Goal: Task Accomplishment & Management: Use online tool/utility

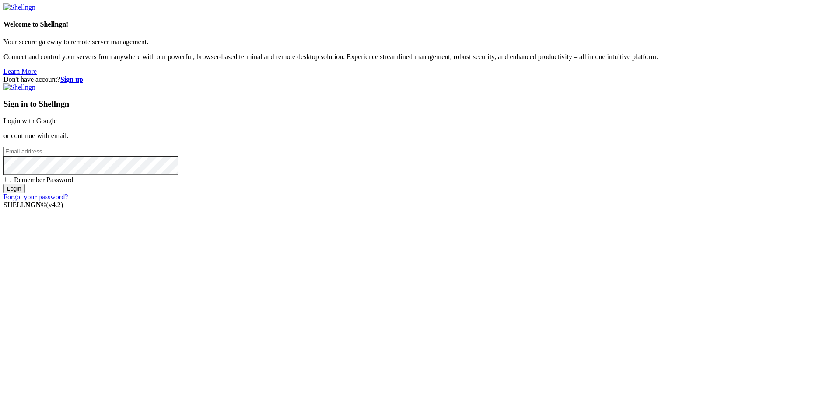
click at [57, 125] on link "Login with Google" at bounding box center [29, 120] width 53 height 7
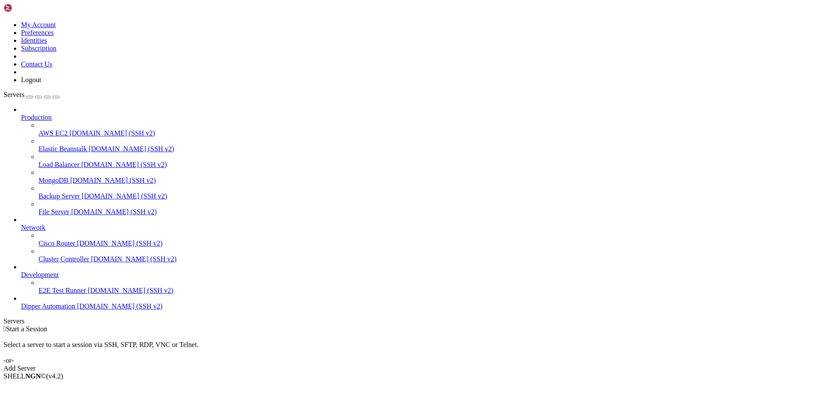
click at [77, 310] on span "[DOMAIN_NAME] (SSH v2)" at bounding box center [120, 306] width 86 height 7
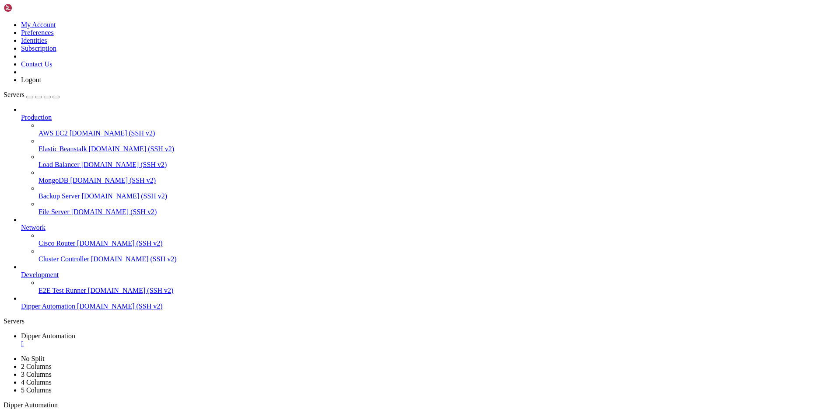
click at [75, 332] on span "Dipper Automation" at bounding box center [48, 335] width 54 height 7
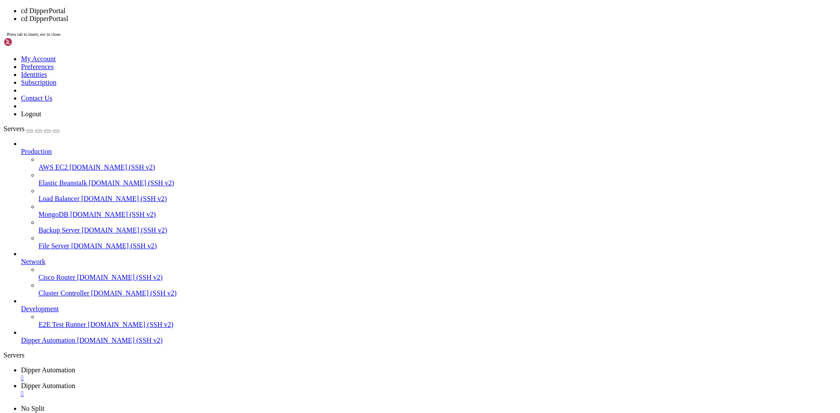
scroll to position [149, 0]
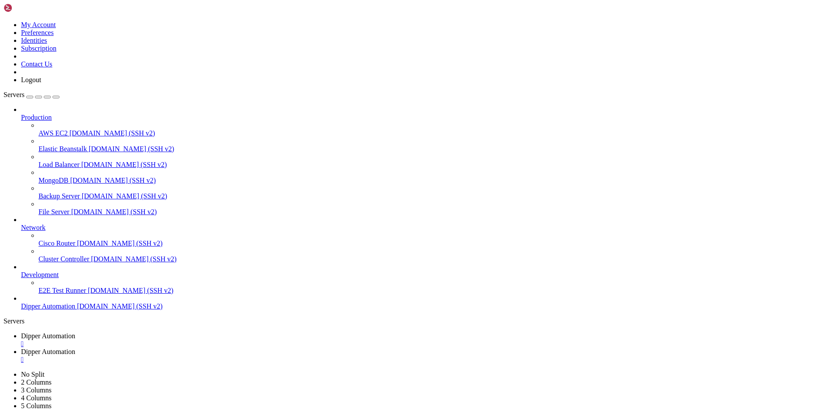
drag, startPoint x: 143, startPoint y: 725, endPoint x: 70, endPoint y: 707, distance: 74.7
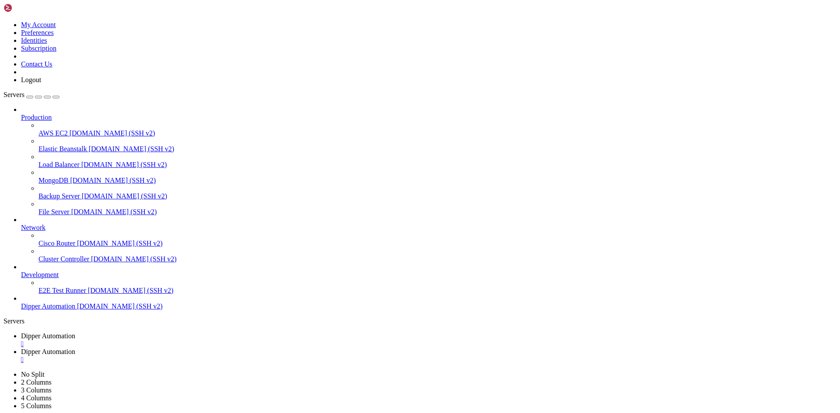
scroll to position [1569, 0]
click at [257, 348] on link "Dipper Automation " at bounding box center [428, 356] width 815 height 16
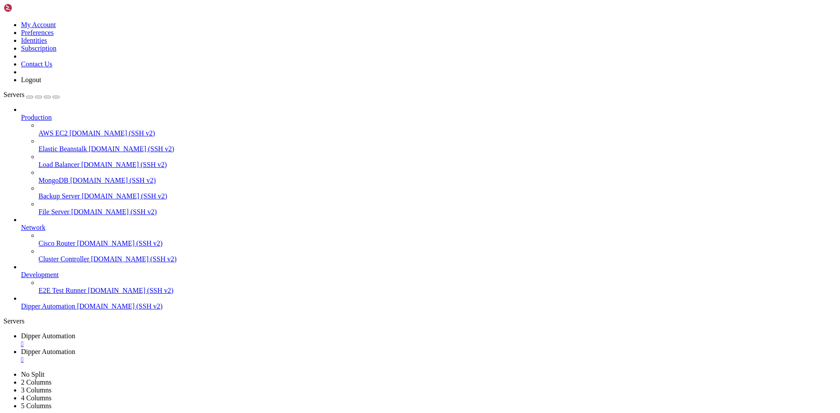
drag, startPoint x: 179, startPoint y: 33, endPoint x: 130, endPoint y: 22, distance: 50.2
type input "/etc/nginx/sites-available"
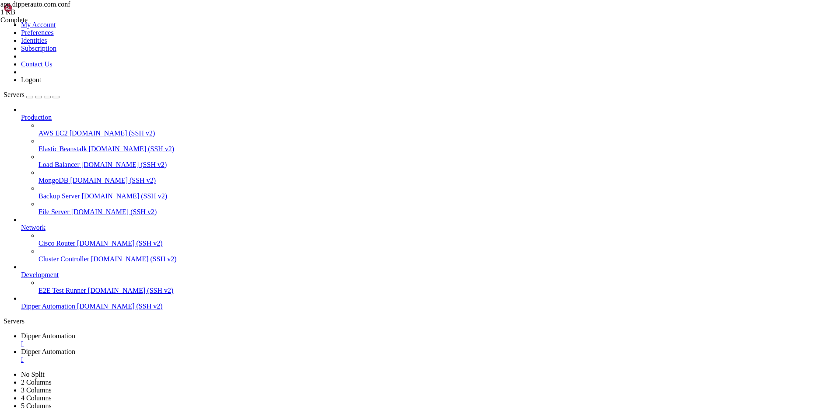
click at [75, 348] on span "Dipper Automation" at bounding box center [48, 351] width 54 height 7
click at [75, 332] on span "Dipper Automation" at bounding box center [48, 335] width 54 height 7
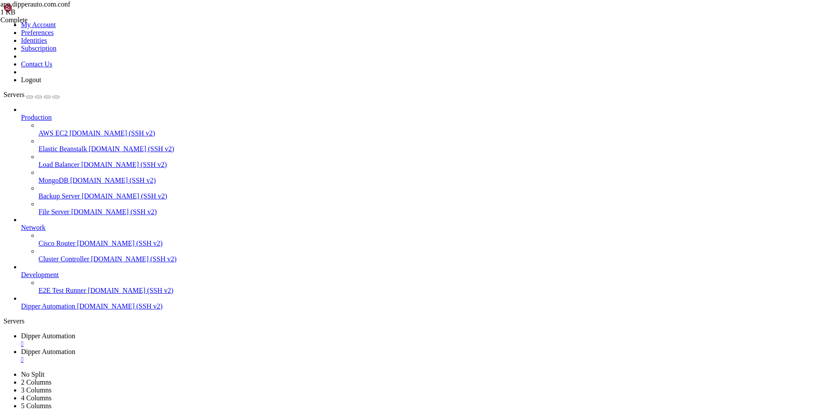
drag, startPoint x: 226, startPoint y: 723, endPoint x: 191, endPoint y: 679, distance: 56.3
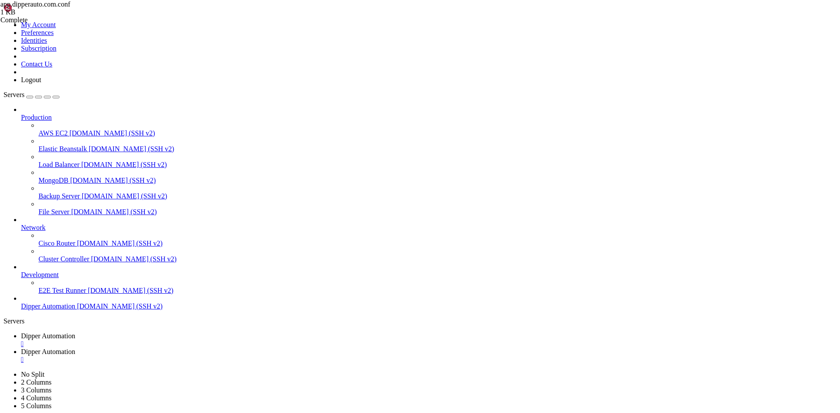
drag, startPoint x: 196, startPoint y: 527, endPoint x: 126, endPoint y: 754, distance: 238.1
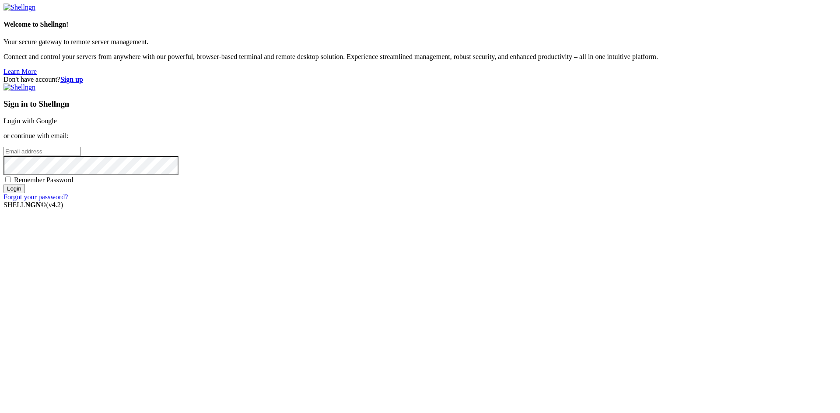
click at [57, 125] on link "Login with Google" at bounding box center [29, 120] width 53 height 7
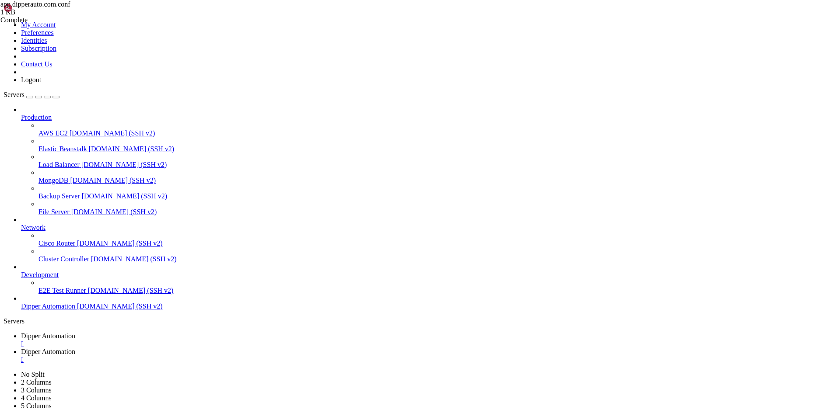
scroll to position [2573, 0]
drag, startPoint x: 87, startPoint y: 640, endPoint x: 294, endPoint y: 691, distance: 213.5
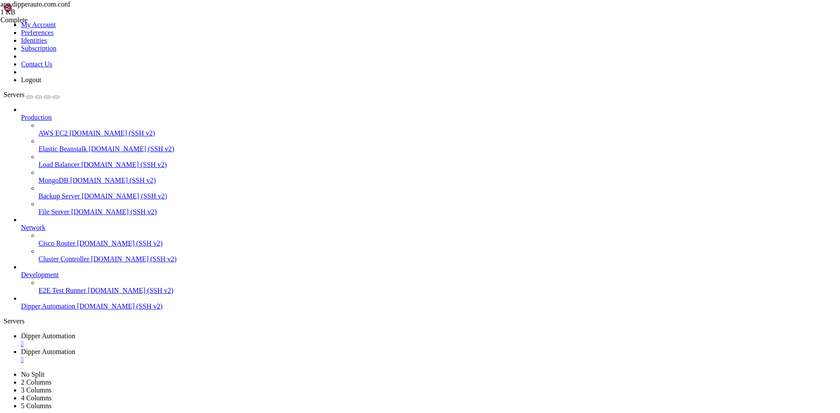
scroll to position [2948, 0]
drag, startPoint x: 423, startPoint y: 697, endPoint x: 347, endPoint y: 714, distance: 77.6
drag, startPoint x: 117, startPoint y: 722, endPoint x: 83, endPoint y: 735, distance: 37.1
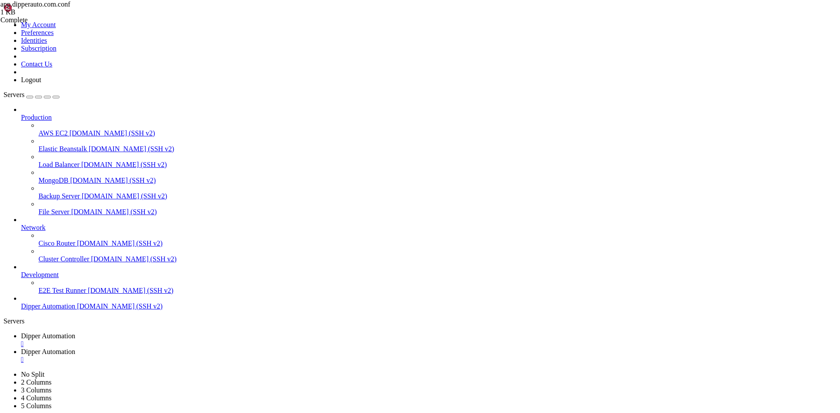
drag, startPoint x: 84, startPoint y: 748, endPoint x: 64, endPoint y: 766, distance: 26.6
drag, startPoint x: 186, startPoint y: 845, endPoint x: 7, endPoint y: 685, distance: 239.8
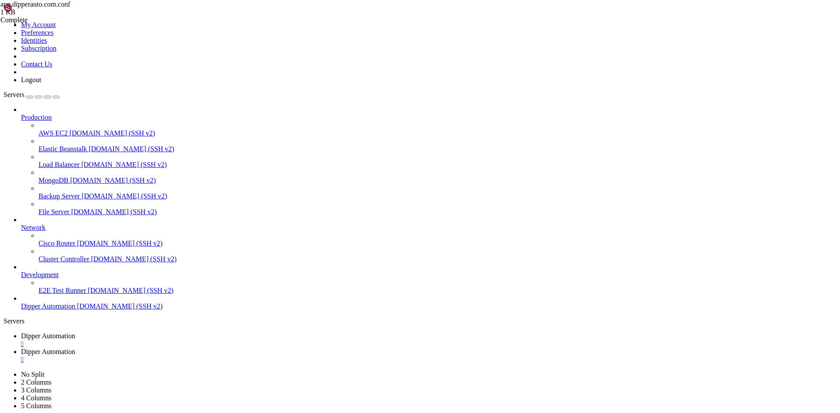
copy div "stem/devices/batch?ids=21-d01,21-d02,21-d03,21-d05,21-d06,21-d07,21-d09,21-d10,…"
click at [220, 348] on link "Dipper Automation " at bounding box center [428, 356] width 815 height 16
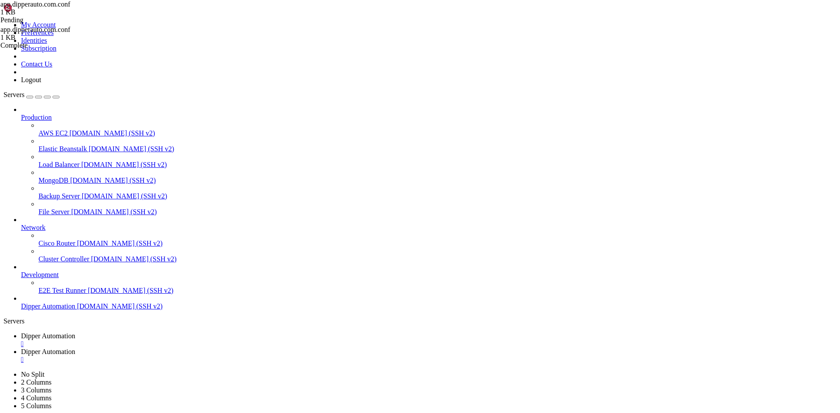
type input "/root"
drag, startPoint x: 235, startPoint y: 173, endPoint x: 180, endPoint y: 175, distance: 55.2
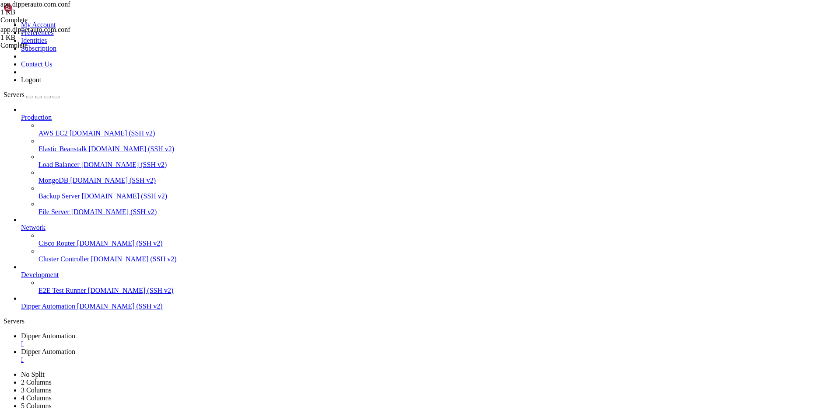
paste textarea "[TECHNICAL_ID]"
drag, startPoint x: 237, startPoint y: 216, endPoint x: 180, endPoint y: 215, distance: 57.3
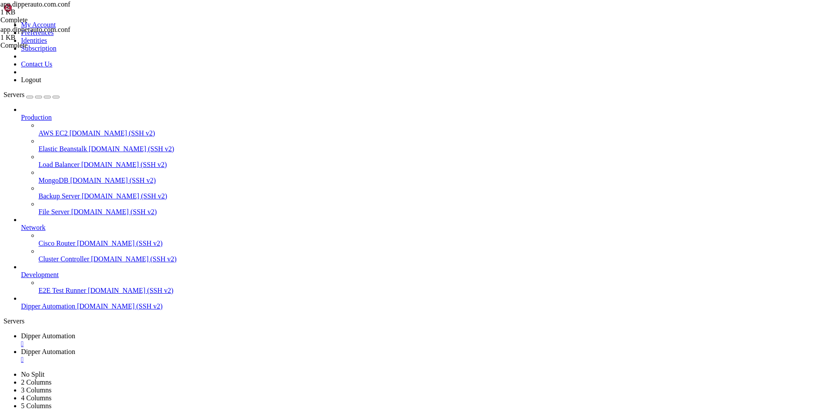
paste textarea "[TECHNICAL_ID]"
drag, startPoint x: 660, startPoint y: 263, endPoint x: 283, endPoint y: 225, distance: 378.6
type textarea "proxy_set_header Upgrade $http_upgrade;"
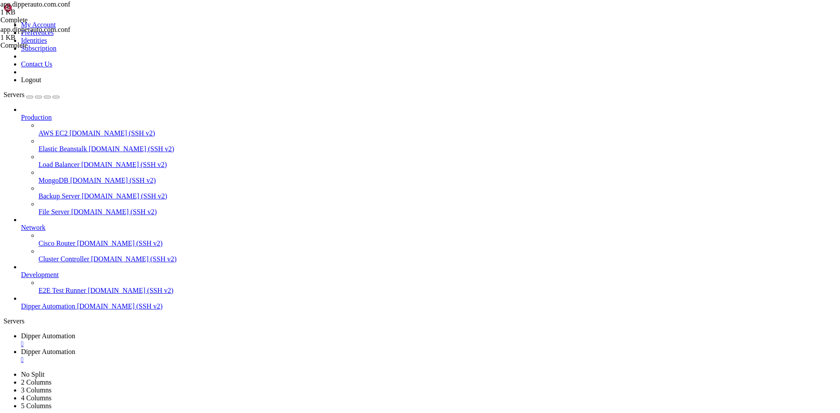
drag, startPoint x: 234, startPoint y: 220, endPoint x: 161, endPoint y: 223, distance: 72.2
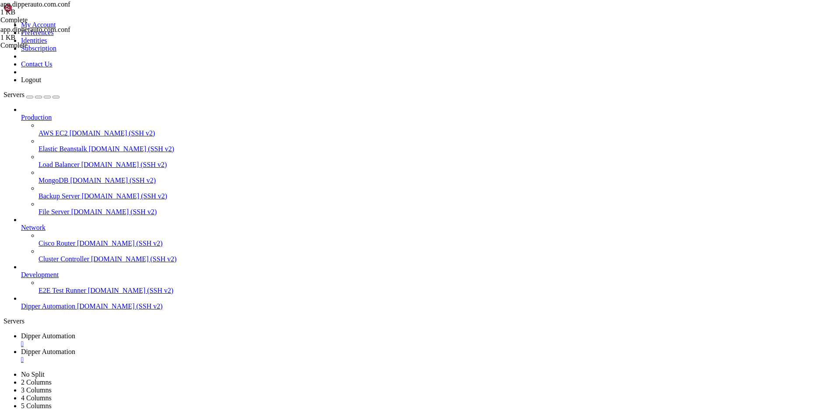
drag, startPoint x: 199, startPoint y: 199, endPoint x: 682, endPoint y: 6, distance: 519.5
type textarea "}"
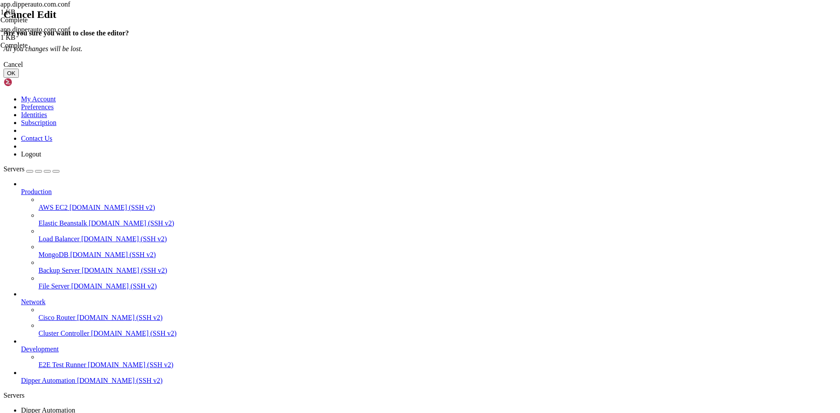
click at [19, 78] on button "OK" at bounding box center [10, 73] width 15 height 9
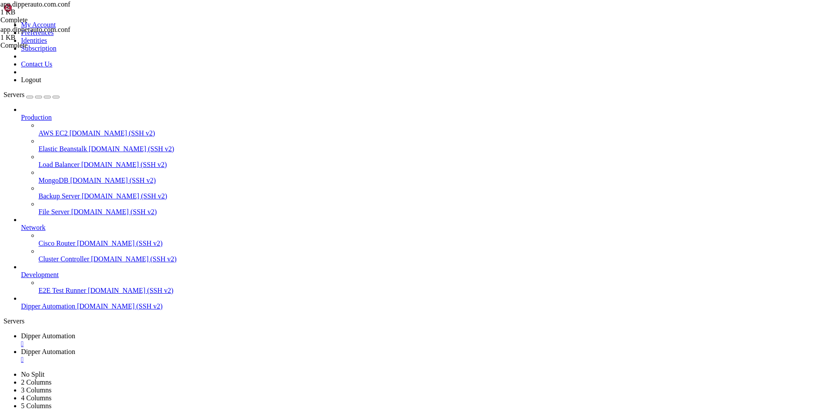
drag, startPoint x: 155, startPoint y: 32, endPoint x: 78, endPoint y: 22, distance: 77.6
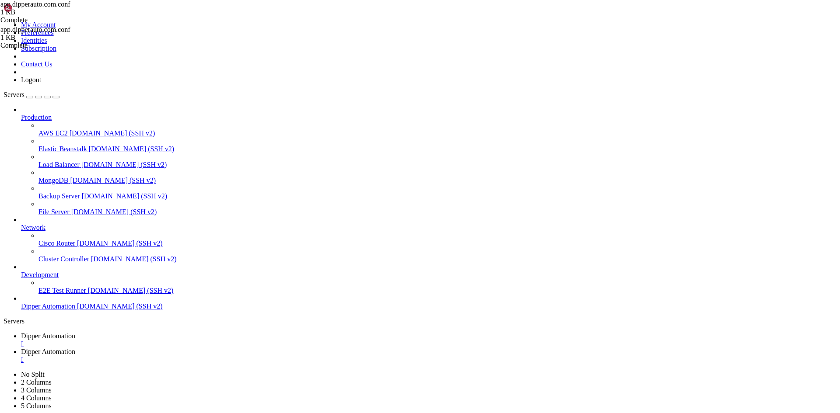
drag, startPoint x: 157, startPoint y: 25, endPoint x: 74, endPoint y: 25, distance: 82.7
type input "s"
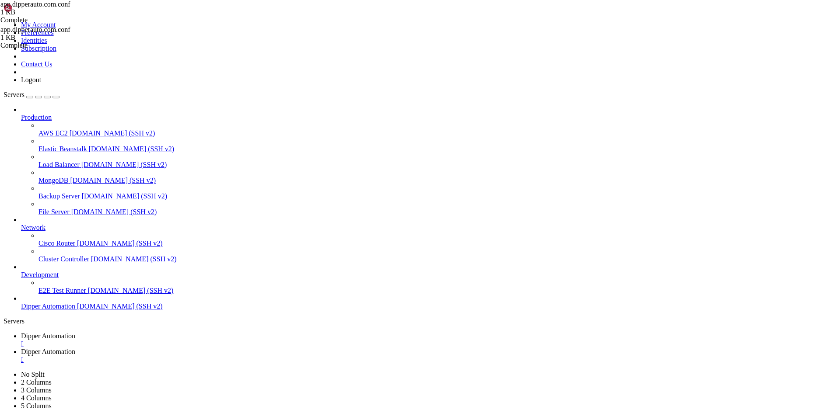
type input "/etc/nginx/sites-available"
drag, startPoint x: 223, startPoint y: 176, endPoint x: 237, endPoint y: 177, distance: 14.0
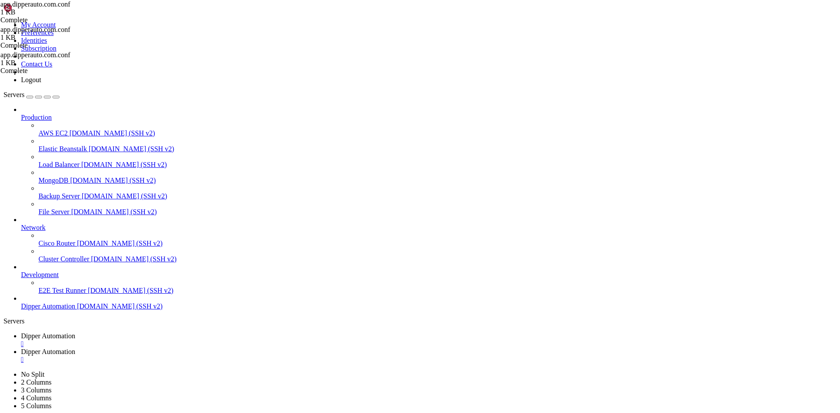
drag, startPoint x: 235, startPoint y: 176, endPoint x: 182, endPoint y: 175, distance: 53.8
type textarea "proxy_pass [URL][TECHNICAL_ID];"
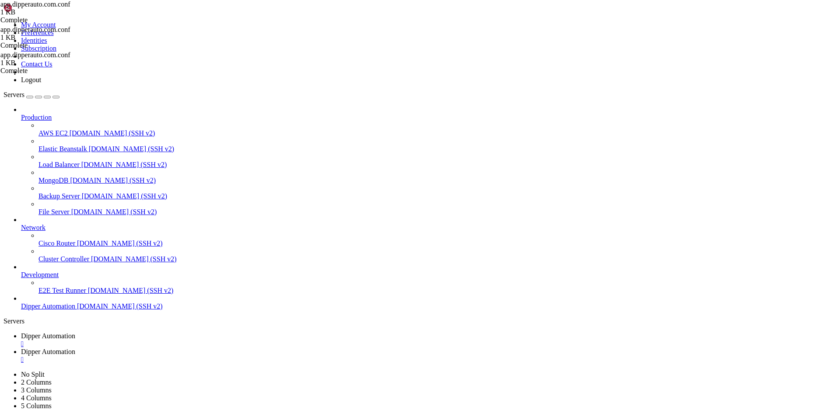
drag, startPoint x: 236, startPoint y: 217, endPoint x: 184, endPoint y: 216, distance: 52.1
type textarea "proxy_pass [URL][TECHNICAL_ID]; # <<< MUDANÇA AQUI"
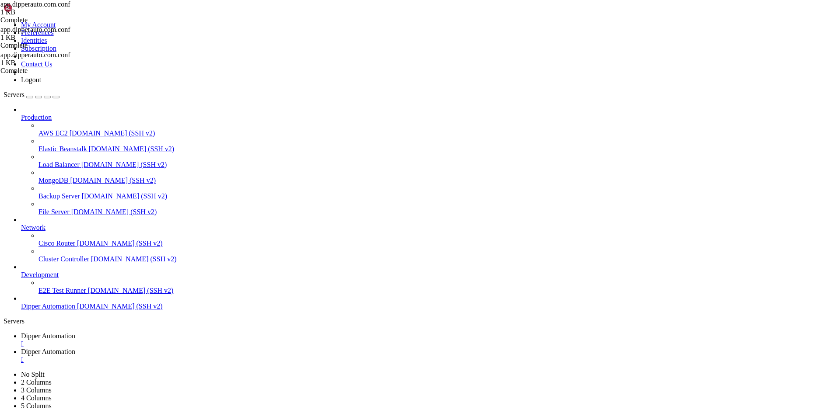
click at [125, 332] on link "Dipper Automation " at bounding box center [428, 340] width 815 height 16
drag, startPoint x: 201, startPoint y: 682, endPoint x: 179, endPoint y: 701, distance: 29.2
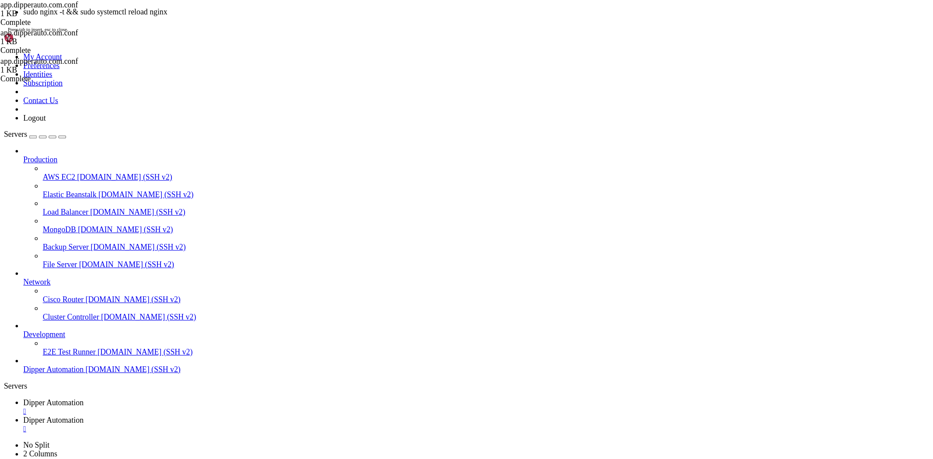
scroll to position [9861, 0]
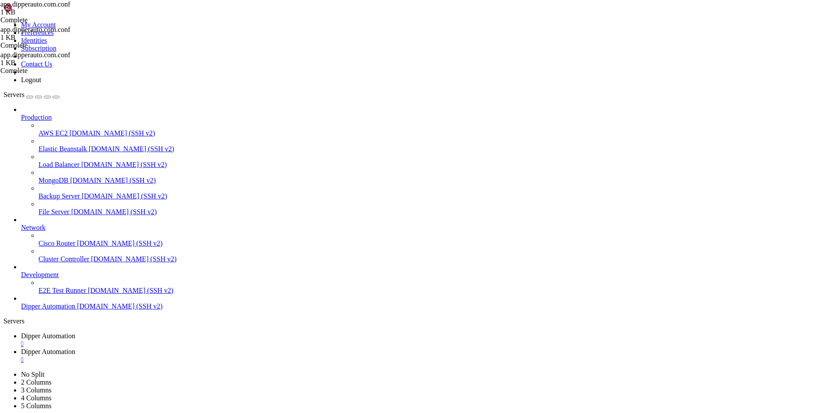
click at [75, 348] on span "Dipper Automation" at bounding box center [48, 351] width 54 height 7
type textarea "error_log /var/log/nginx/app.dipperauto.com.error.log;"
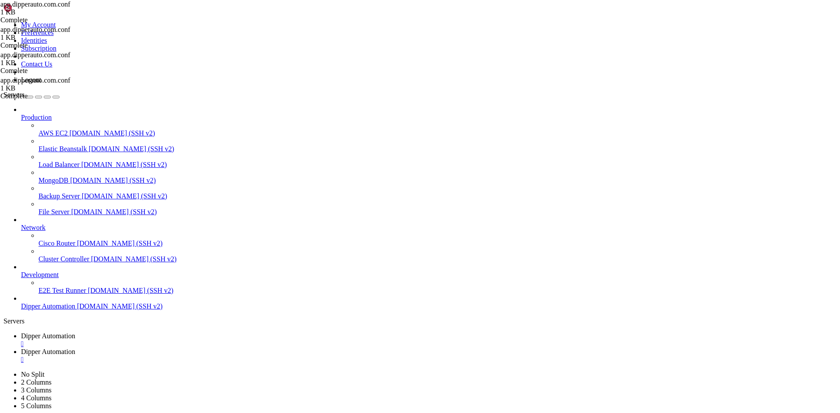
drag, startPoint x: 223, startPoint y: 235, endPoint x: 215, endPoint y: 259, distance: 25.5
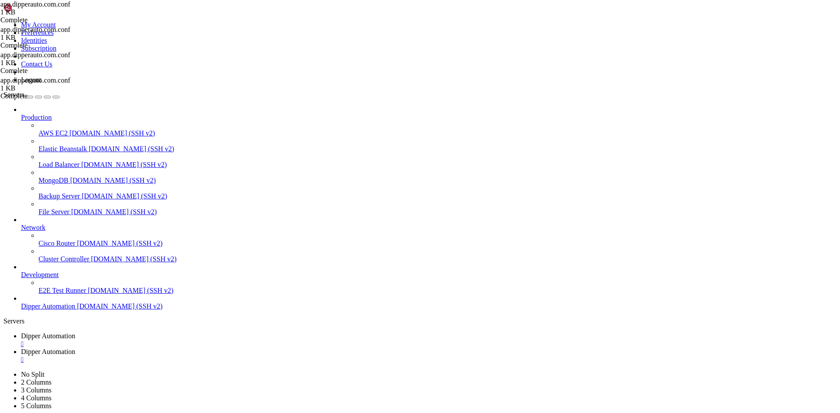
type textarea "proxy_pass [URL][TECHNICAL_ID]; # <<< MUDANÇA AQUI"
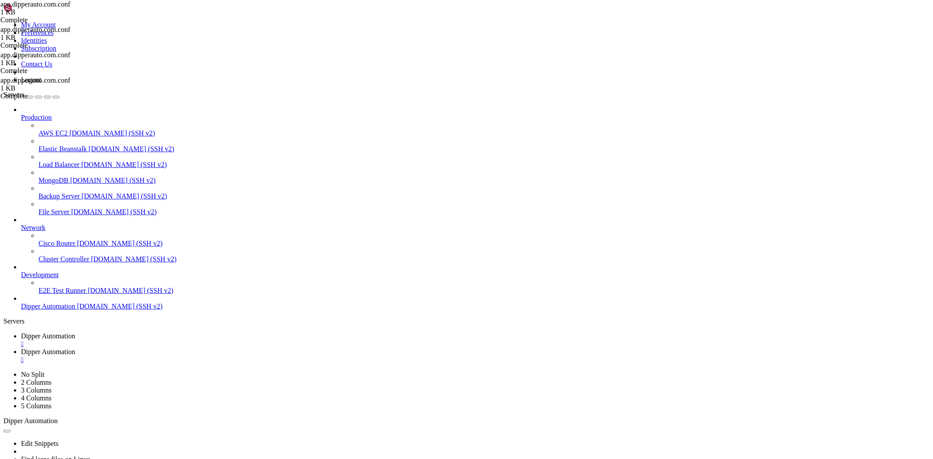
scroll to position [9816, 0]
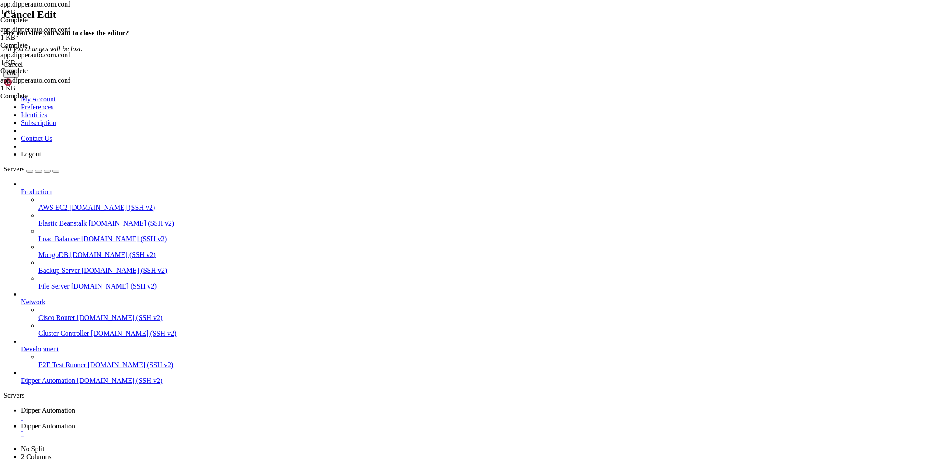
click at [19, 78] on button "OK" at bounding box center [10, 73] width 15 height 9
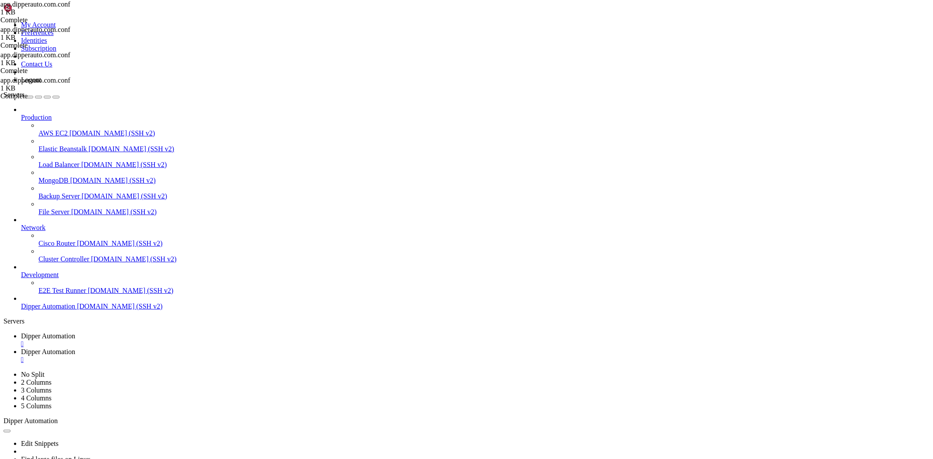
drag, startPoint x: 221, startPoint y: 217, endPoint x: 200, endPoint y: 217, distance: 21.4
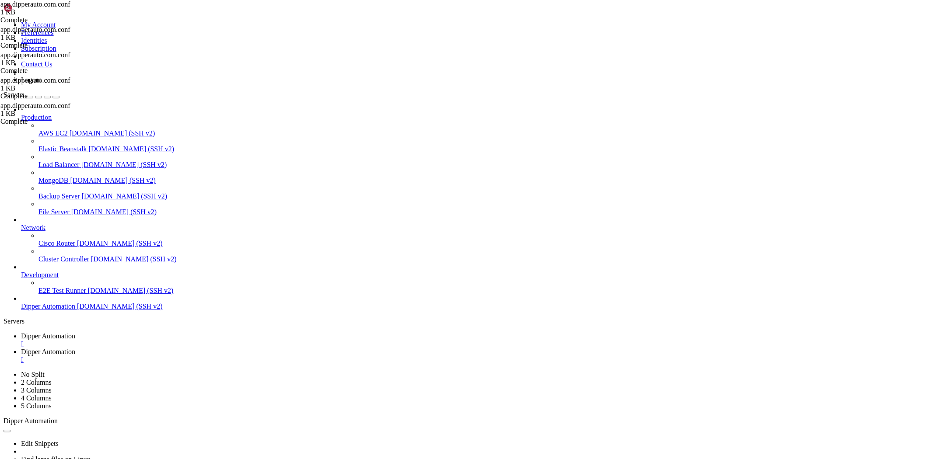
type textarea "proxy_pass [URL][TECHNICAL_ID]; # <<< MUDANÇA AQUI"
drag, startPoint x: 224, startPoint y: 216, endPoint x: 199, endPoint y: 216, distance: 24.9
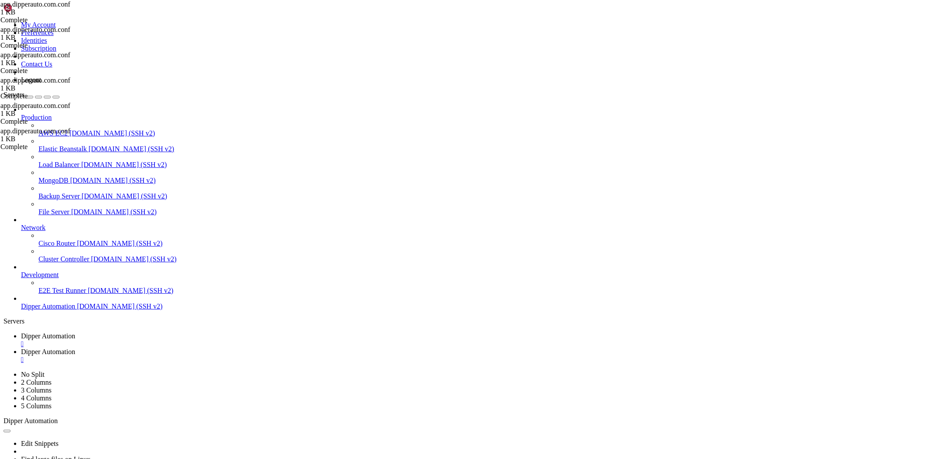
drag, startPoint x: 224, startPoint y: 215, endPoint x: 210, endPoint y: 218, distance: 13.5
type textarea "proxy_pass [URL]; # <<< MUDANÇA AQUI"
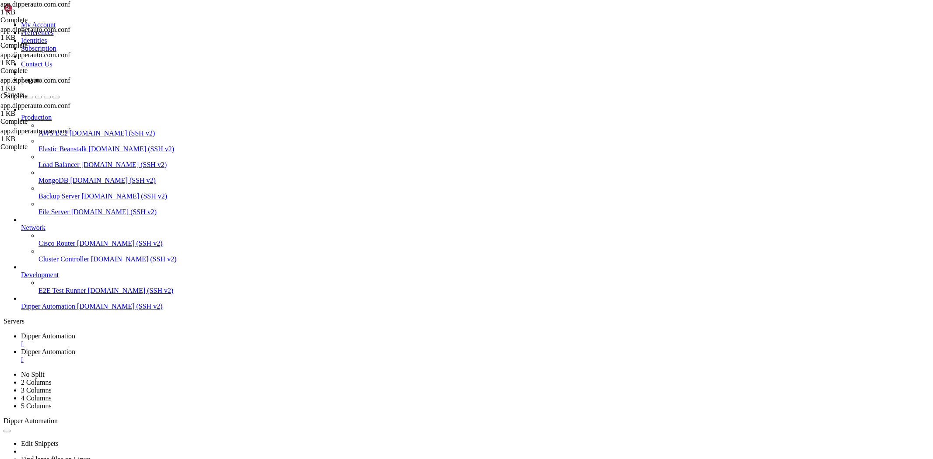
click at [75, 332] on span "Dipper Automation" at bounding box center [48, 335] width 54 height 7
drag, startPoint x: 218, startPoint y: 701, endPoint x: 217, endPoint y: 696, distance: 5.3
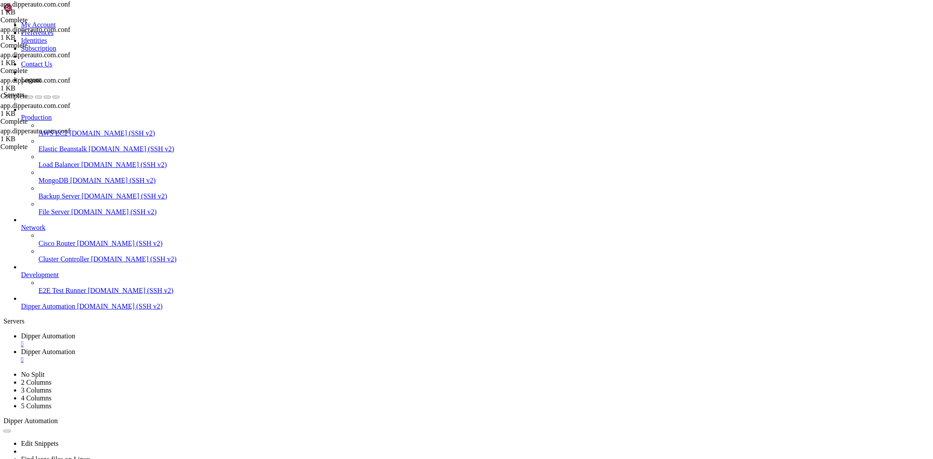
drag, startPoint x: 389, startPoint y: 745, endPoint x: 388, endPoint y: 761, distance: 15.4
click at [75, 348] on span "Dipper Automation" at bounding box center [48, 351] width 54 height 7
click at [150, 332] on link "Dipper Automation " at bounding box center [475, 340] width 909 height 16
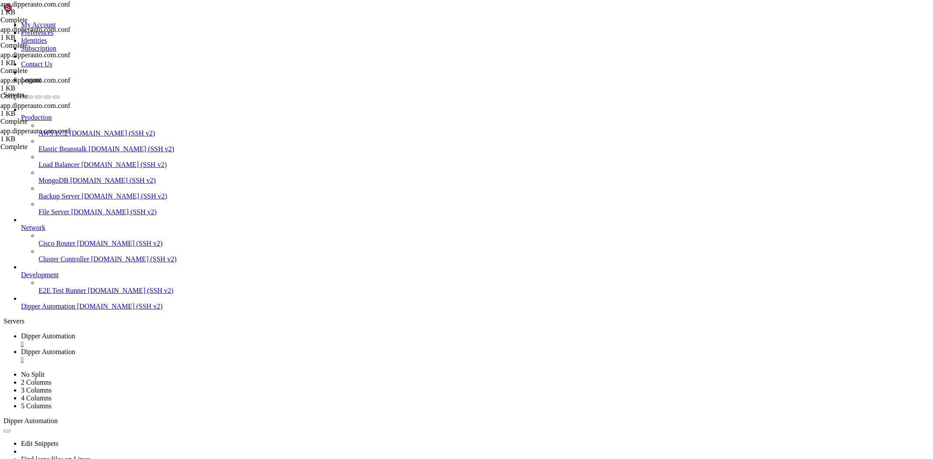
scroll to position [9891, 0]
click at [75, 348] on span "Dipper Automation" at bounding box center [48, 351] width 54 height 7
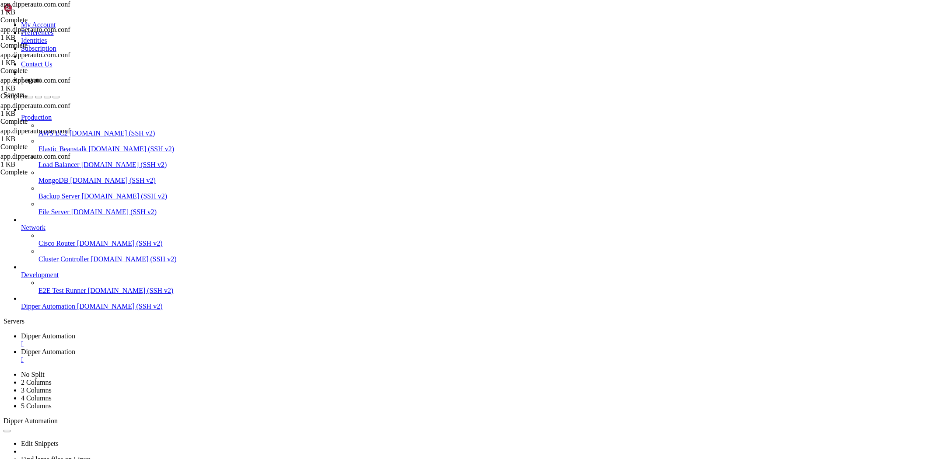
type textarea "}"
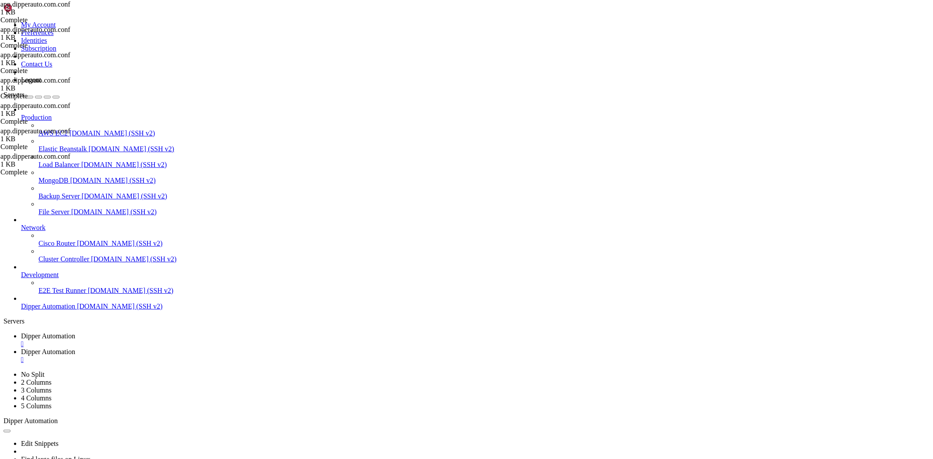
click at [126, 332] on link "Dipper Automation " at bounding box center [475, 340] width 909 height 16
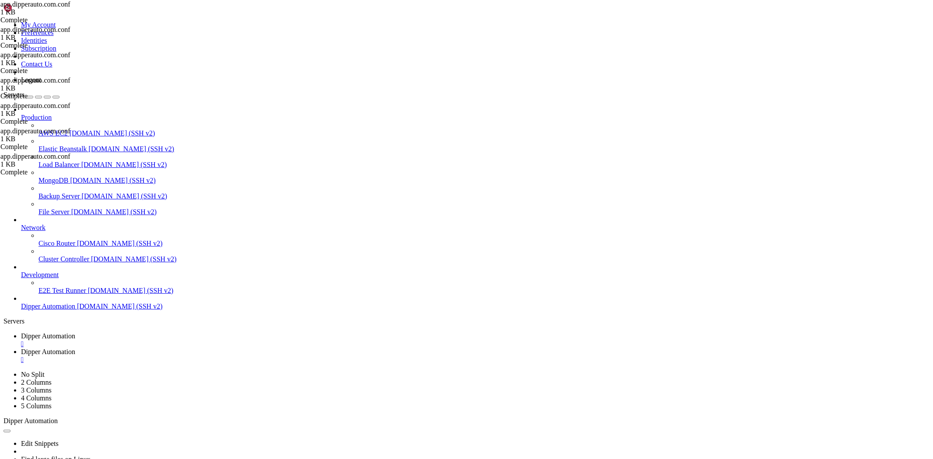
click at [204, 348] on link "Dipper Automation " at bounding box center [475, 356] width 909 height 16
type textarea "}"
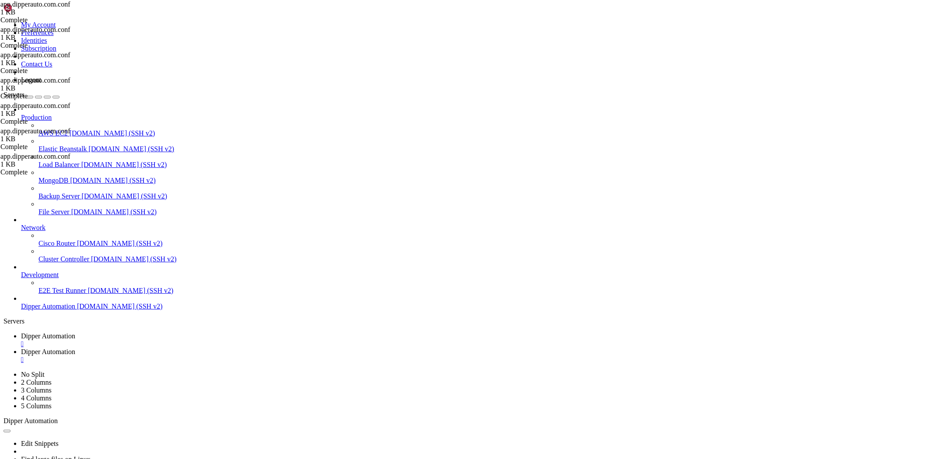
click at [75, 332] on span "Dipper Automation" at bounding box center [48, 335] width 54 height 7
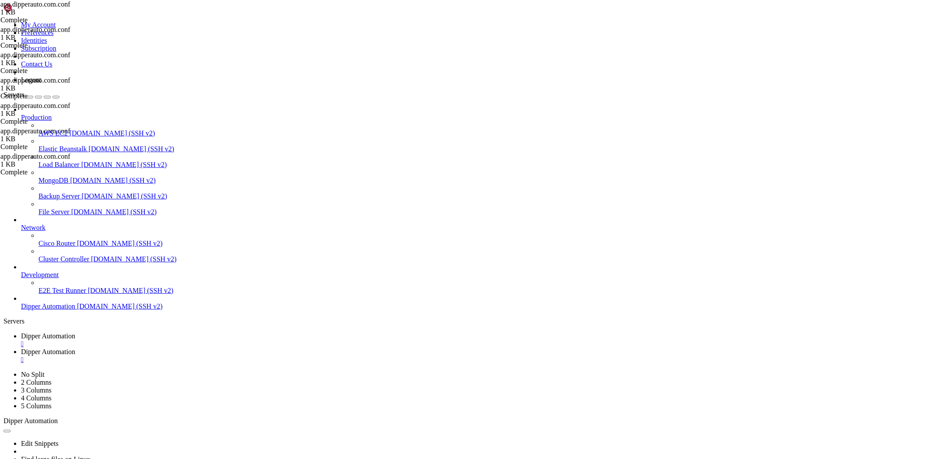
scroll to position [56355, 0]
drag, startPoint x: 300, startPoint y: 820, endPoint x: 193, endPoint y: 838, distance: 108.2
drag, startPoint x: 311, startPoint y: 890, endPoint x: 8, endPoint y: 822, distance: 310.7
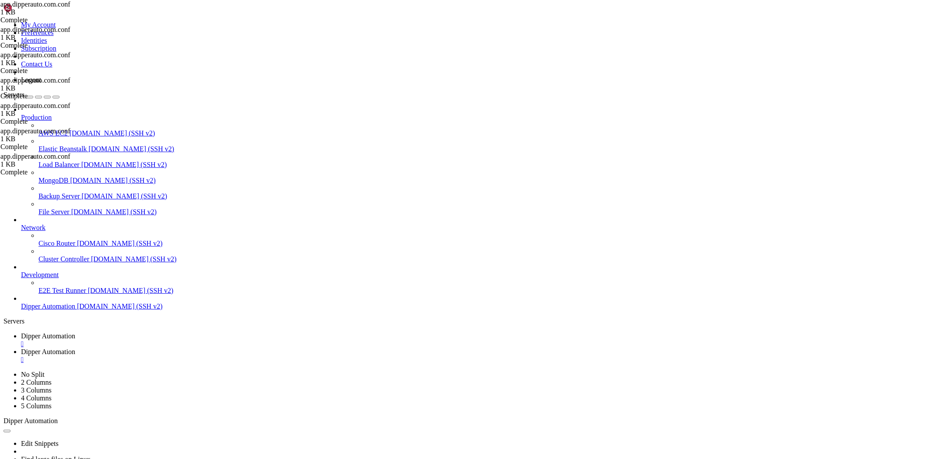
copy div "3|appdipper-frontend | Error: SESSION_SECRET environment variable is not set. 3…"
drag, startPoint x: 153, startPoint y: 711, endPoint x: 46, endPoint y: 730, distance: 108.4
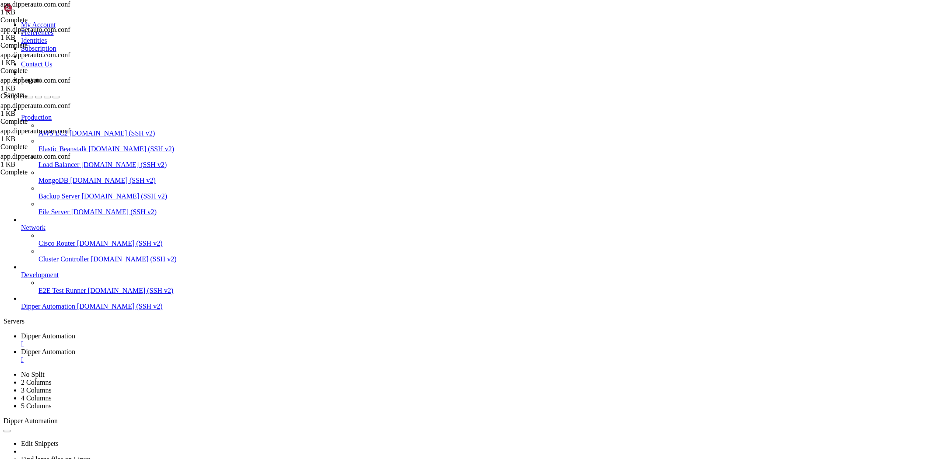
scroll to position [57672, 0]
